Goal: Obtain resource: Obtain resource

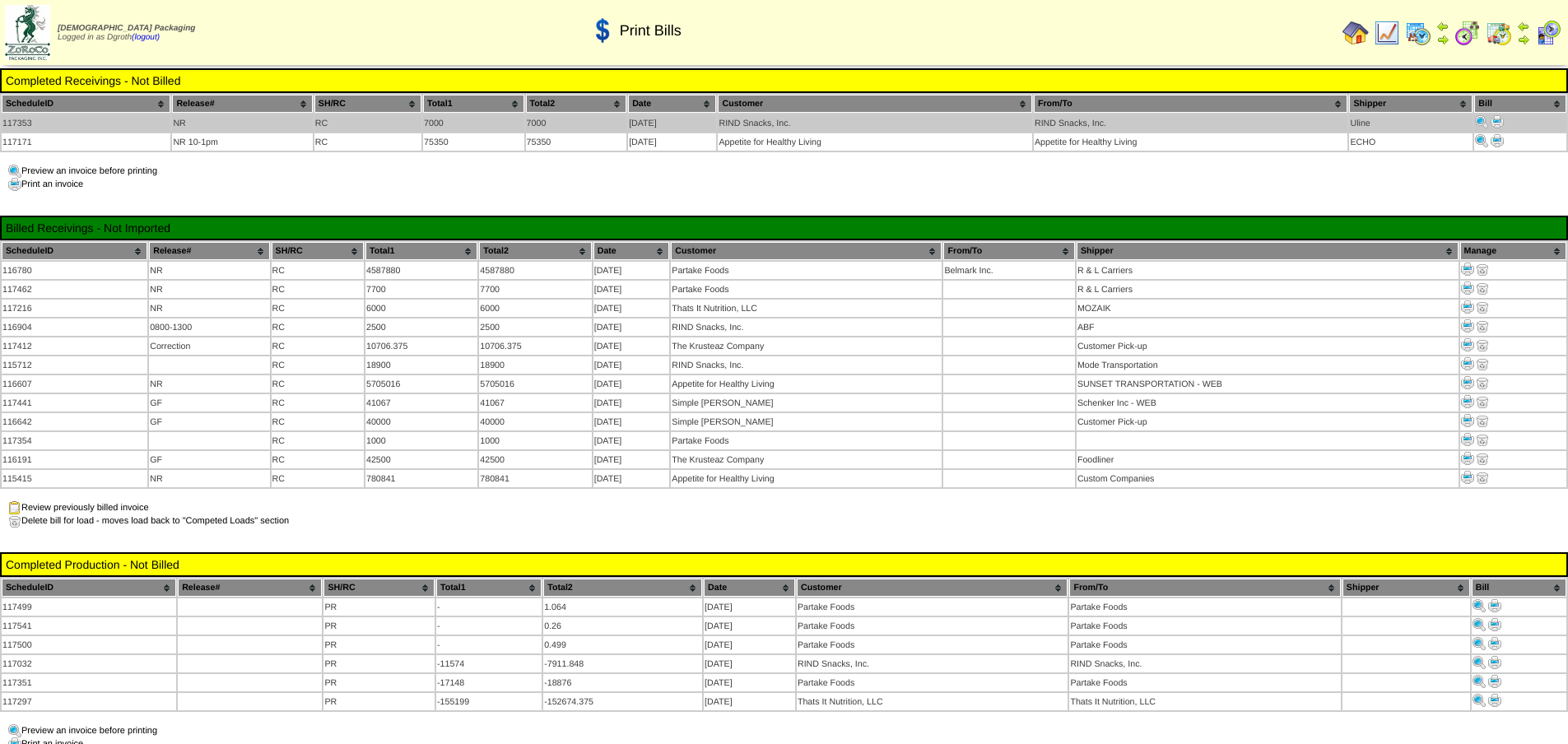
click at [1499, 121] on img at bounding box center [1497, 121] width 13 height 13
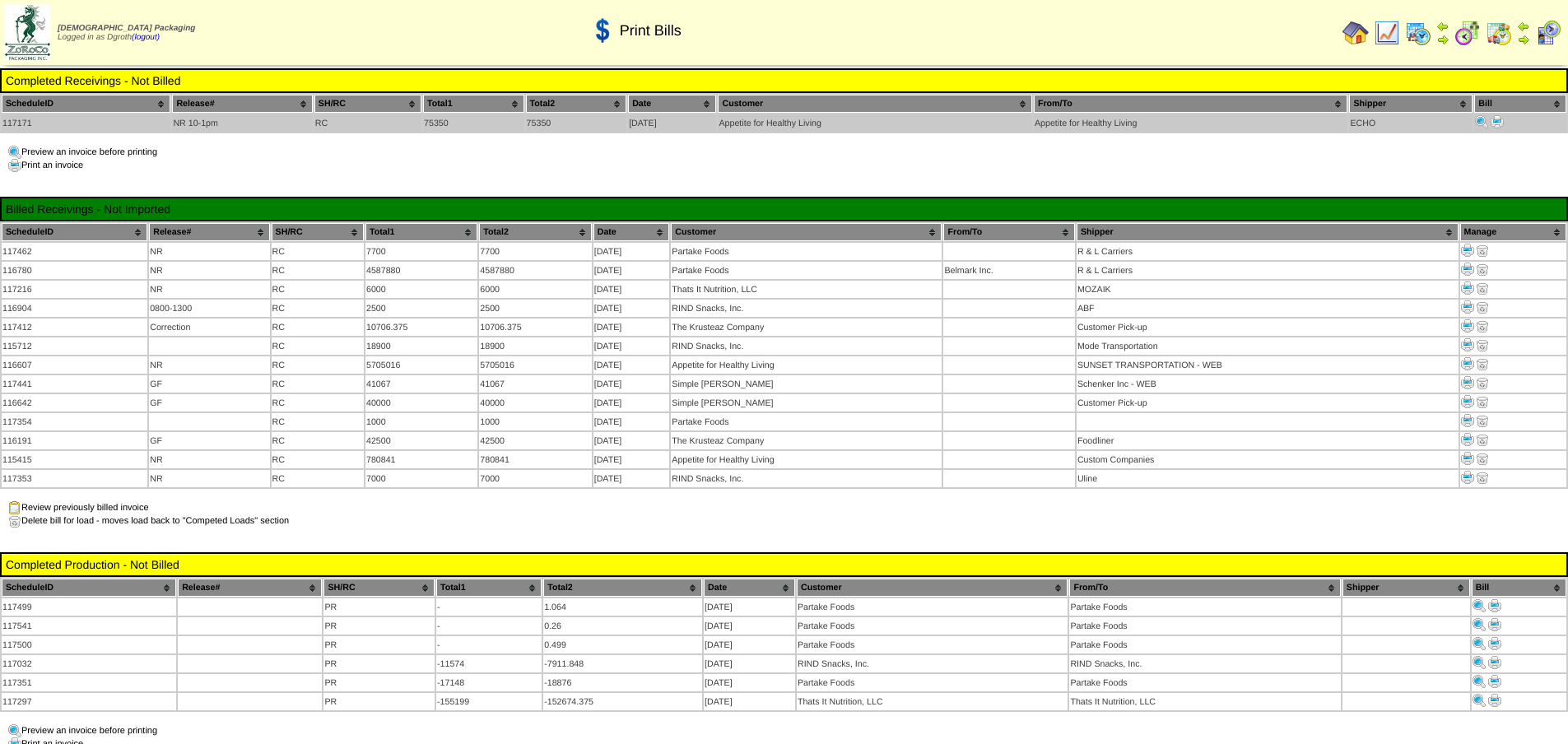
click at [1499, 118] on img at bounding box center [1497, 121] width 13 height 13
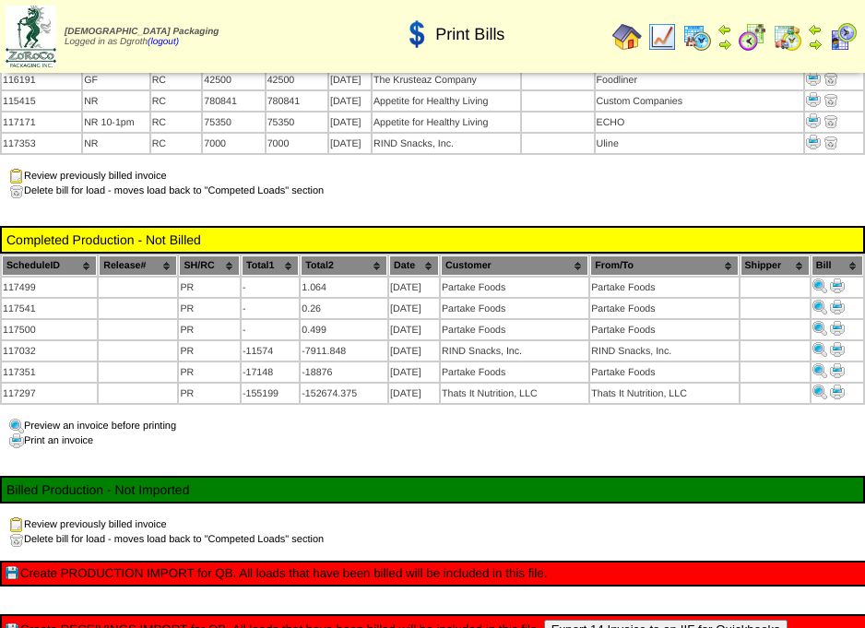
scroll to position [421, 0]
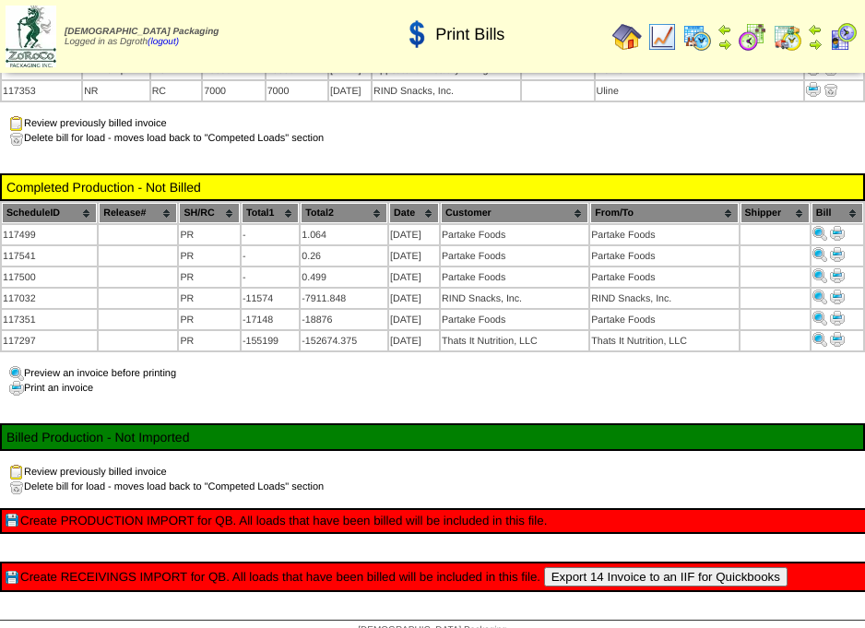
click at [656, 567] on button "Export 14 Invoice to an IIF for Quickbooks" at bounding box center [665, 576] width 243 height 19
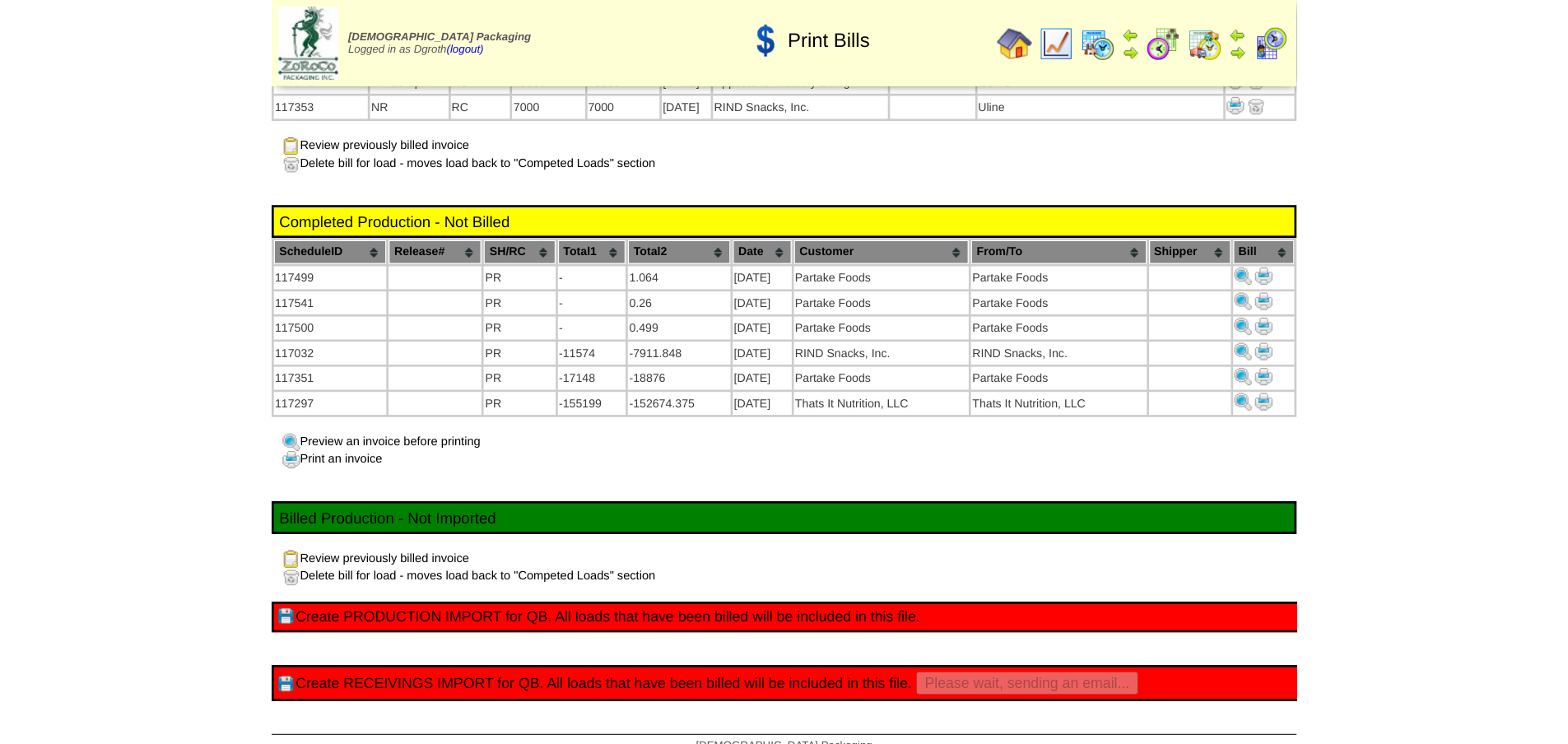
scroll to position [193, 0]
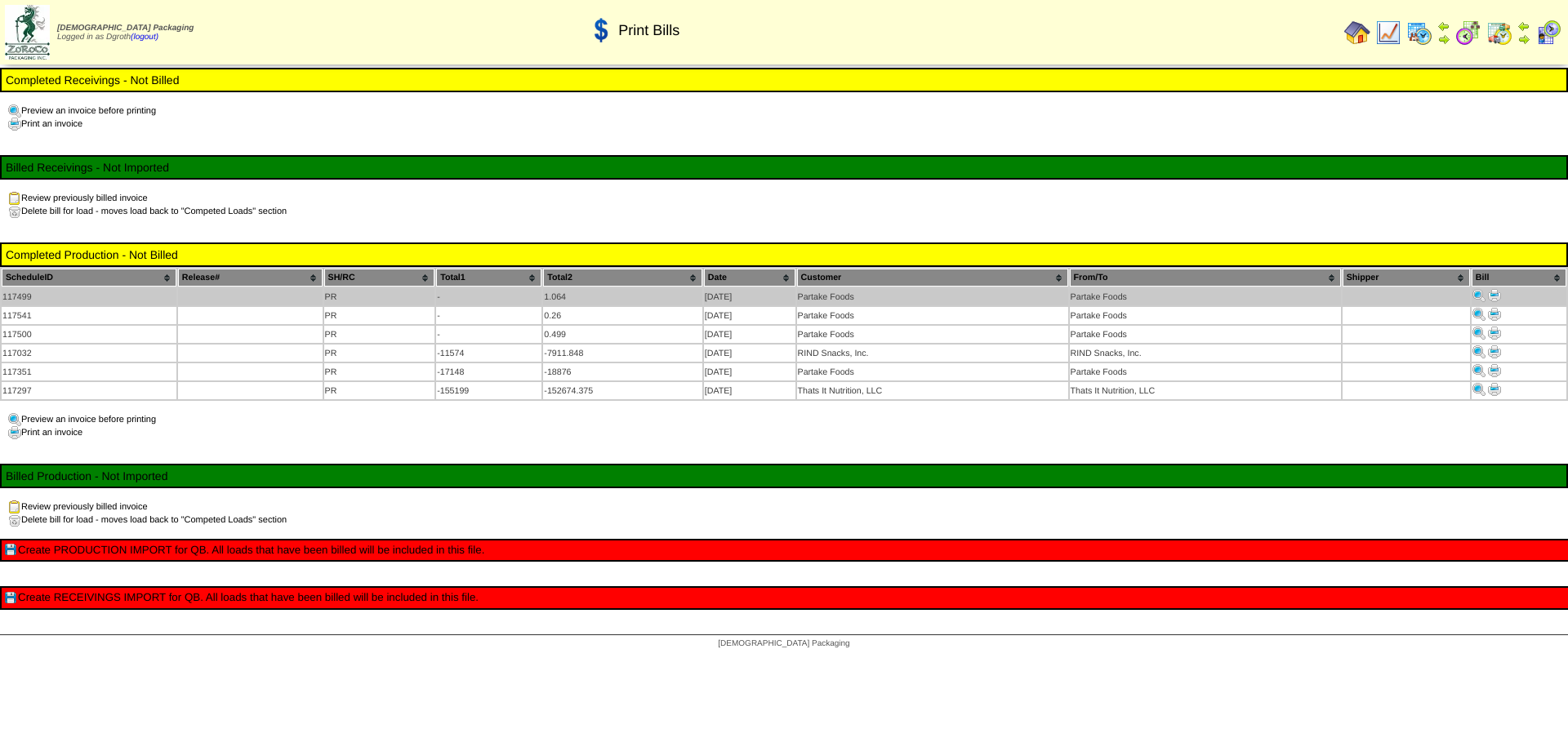
click at [1490, 291] on img at bounding box center [1494, 295] width 13 height 13
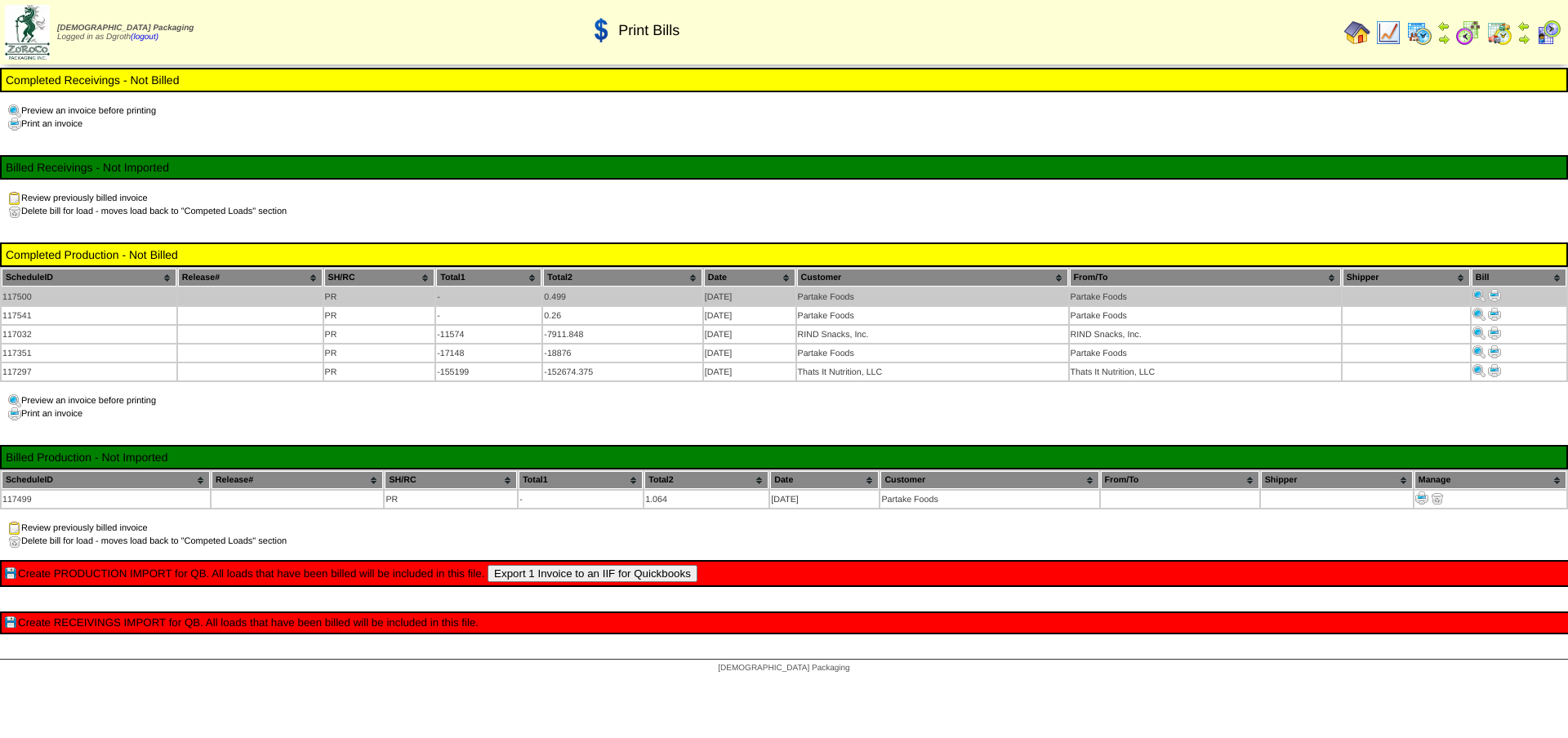
click at [1496, 292] on img at bounding box center [1494, 295] width 13 height 13
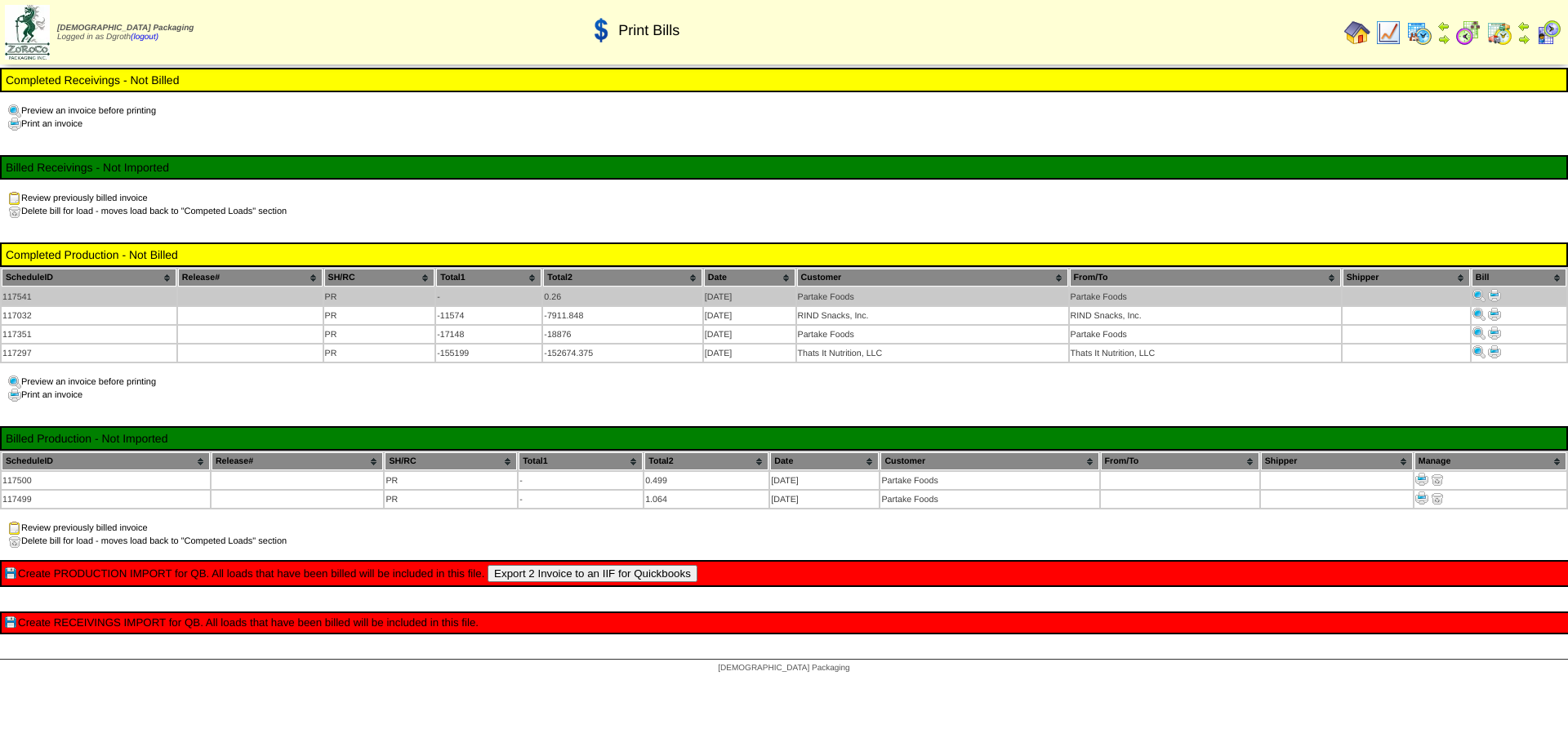
click at [1497, 293] on img at bounding box center [1494, 295] width 13 height 13
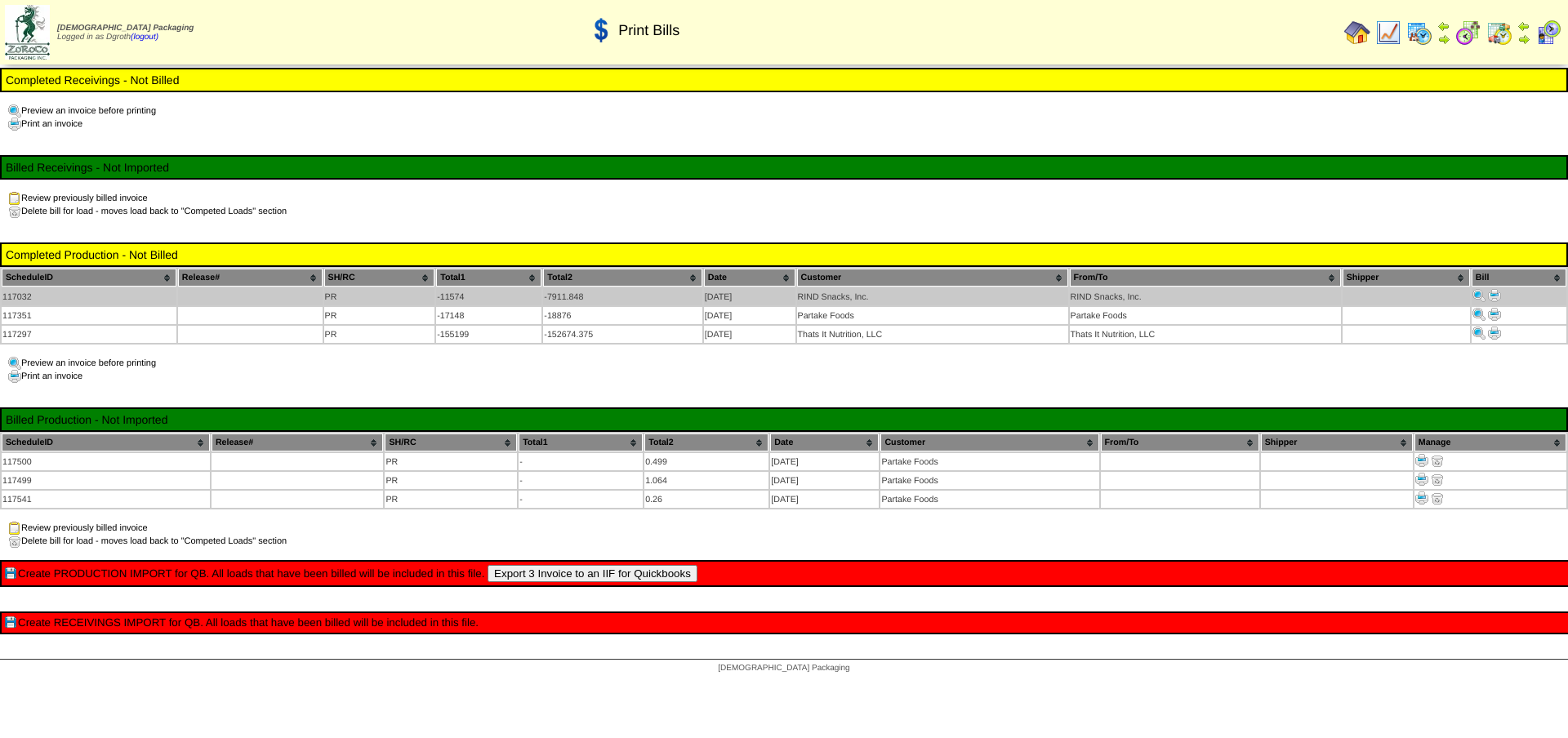
click at [1496, 295] on img at bounding box center [1494, 295] width 13 height 13
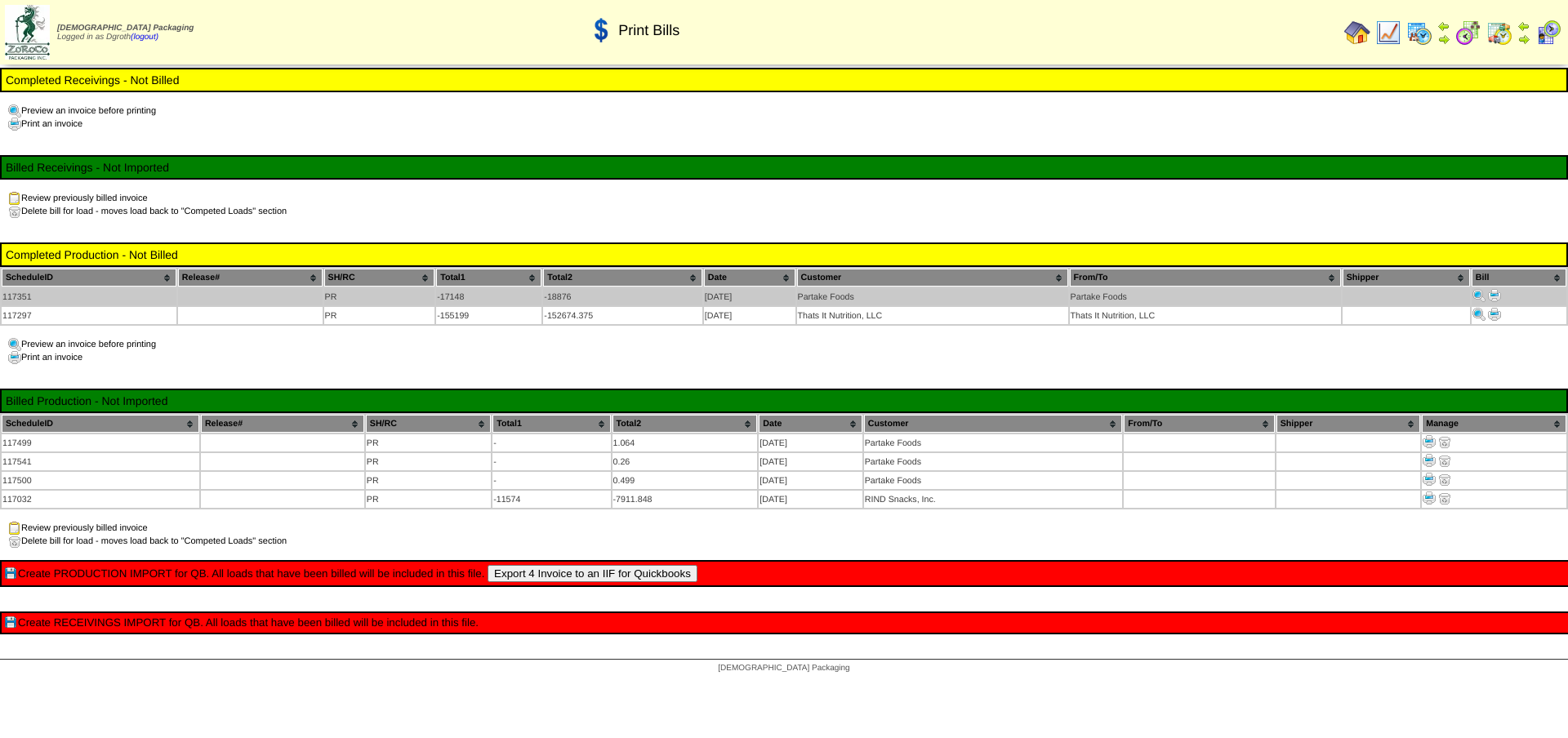
click at [1498, 292] on img at bounding box center [1494, 295] width 13 height 13
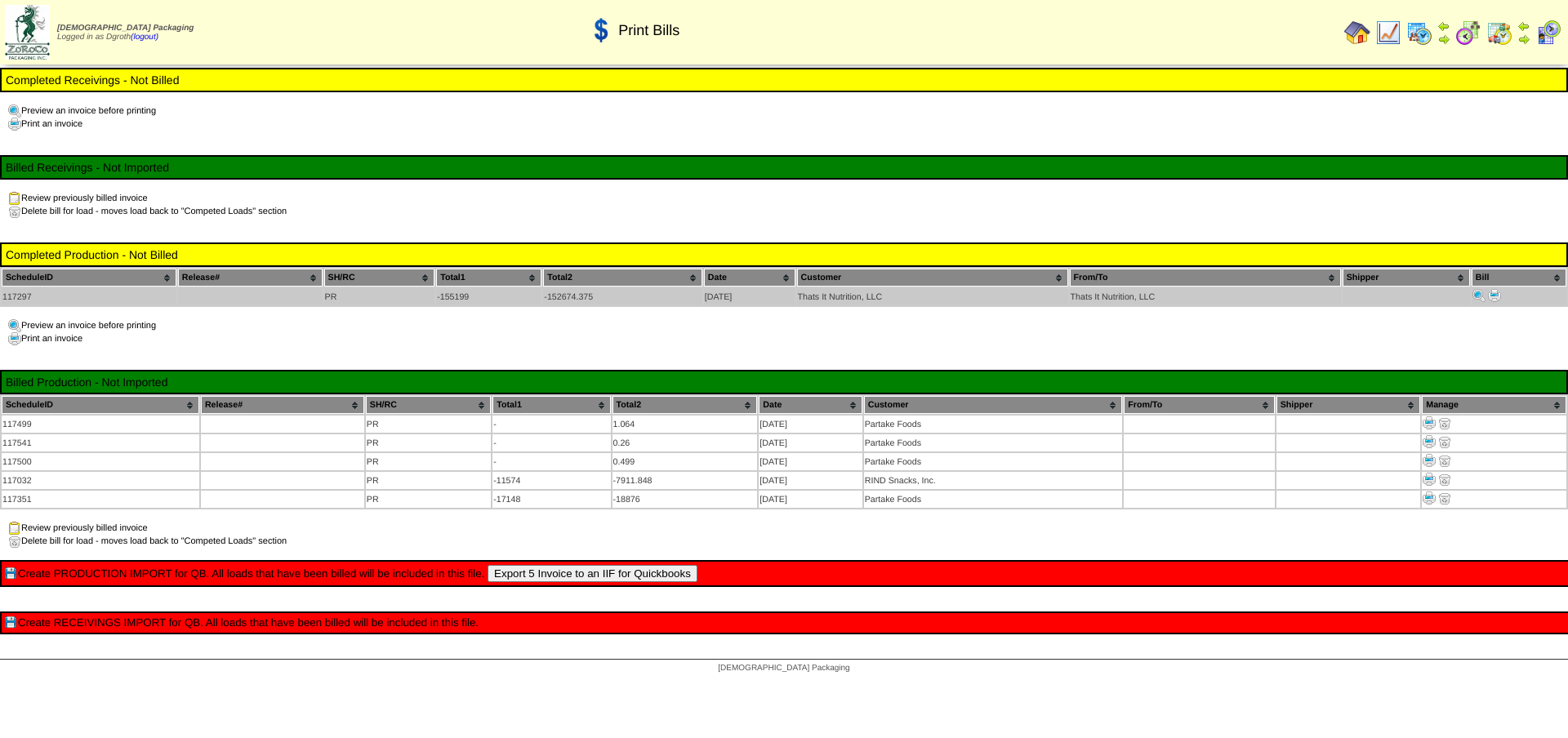
click at [1497, 296] on img at bounding box center [1494, 295] width 13 height 13
